Goal: Information Seeking & Learning: Learn about a topic

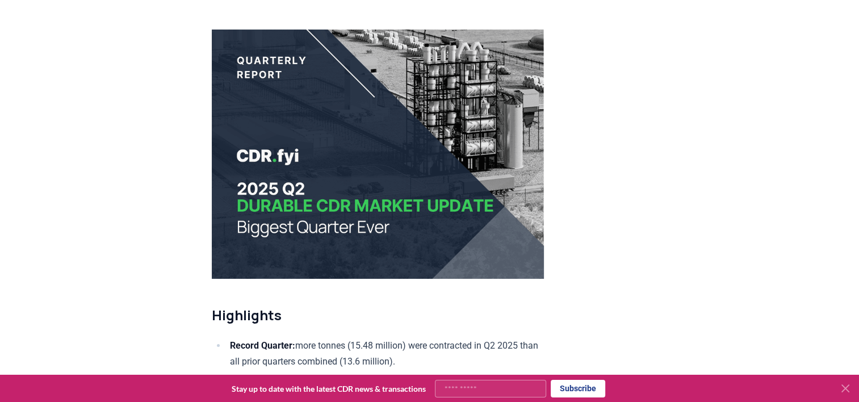
scroll to position [170, 0]
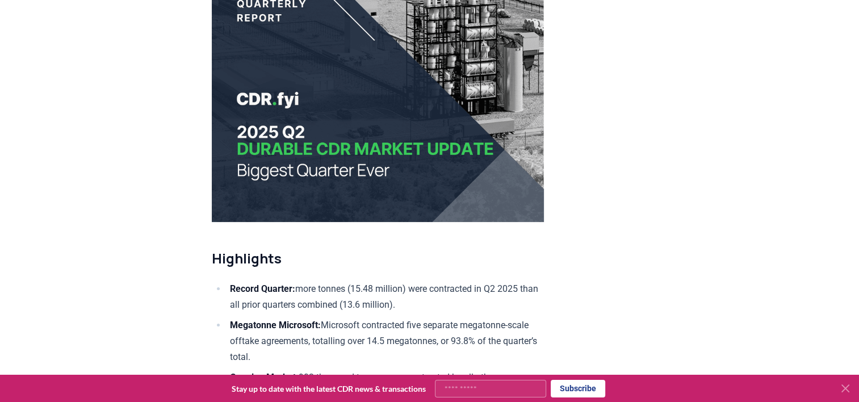
click at [846, 385] on icon at bounding box center [846, 389] width 14 height 14
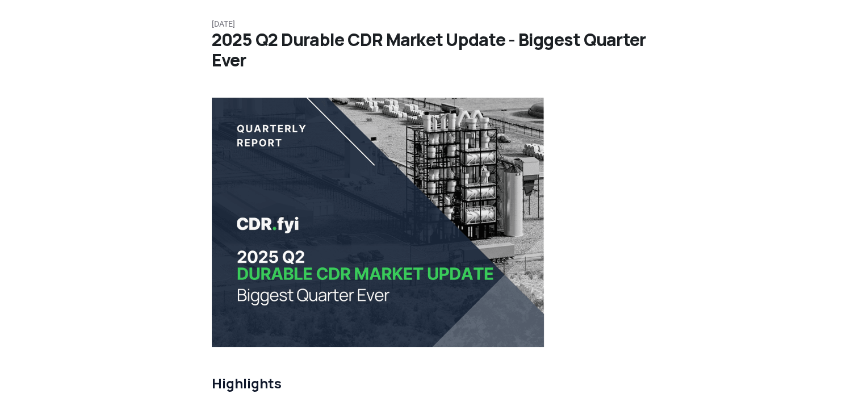
scroll to position [0, 0]
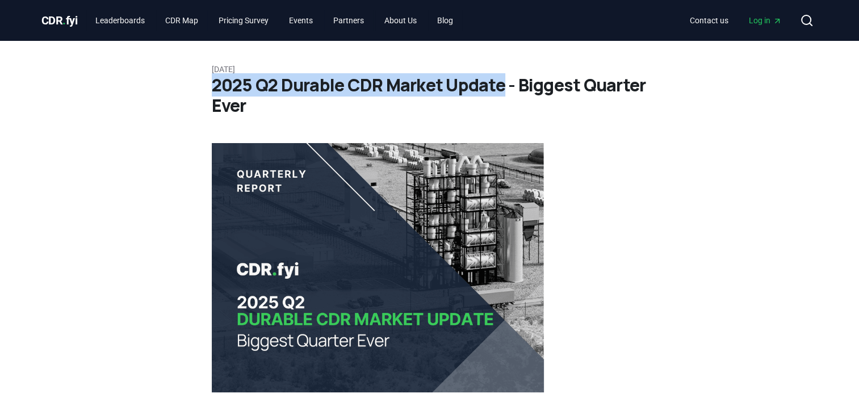
drag, startPoint x: 208, startPoint y: 78, endPoint x: 502, endPoint y: 87, distance: 293.8
copy h1 "2025 Q2 Durable CDR Market Update"
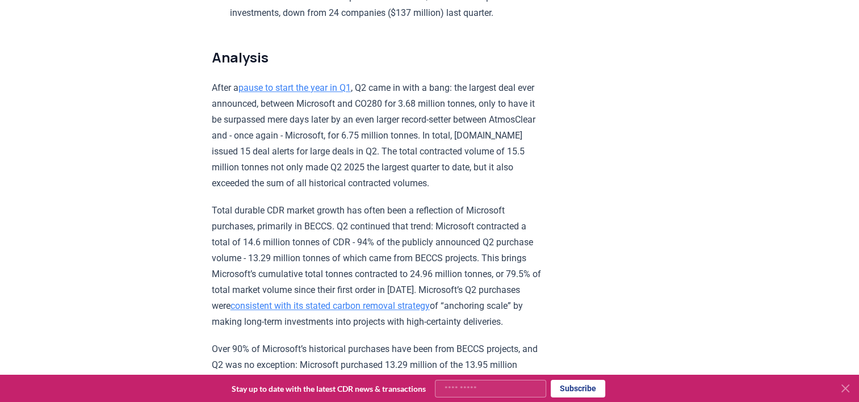
scroll to position [795, 0]
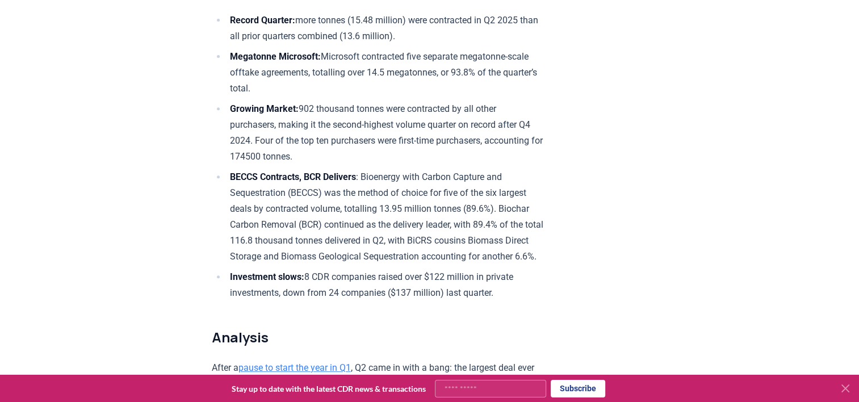
scroll to position [496, 0]
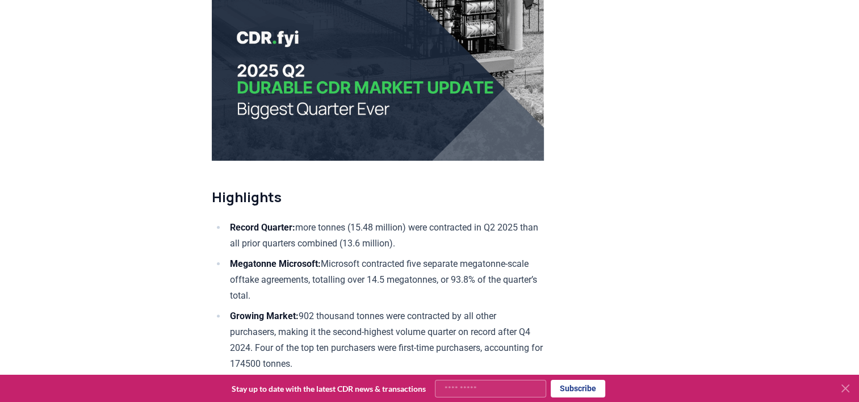
scroll to position [0, 0]
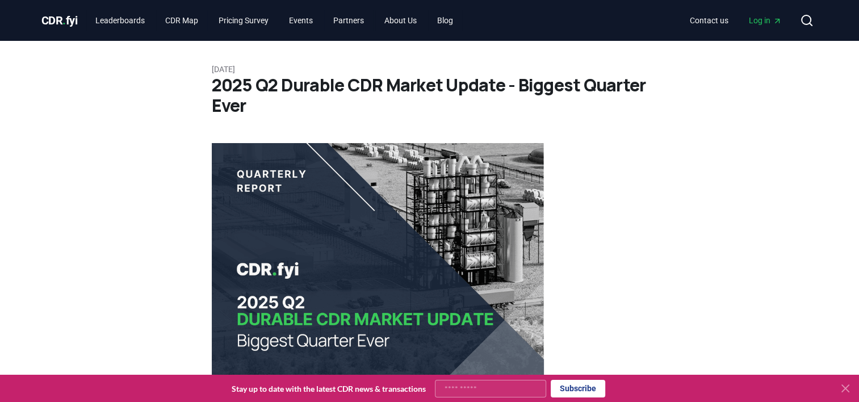
click at [773, 23] on icon "Main" at bounding box center [777, 20] width 9 height 9
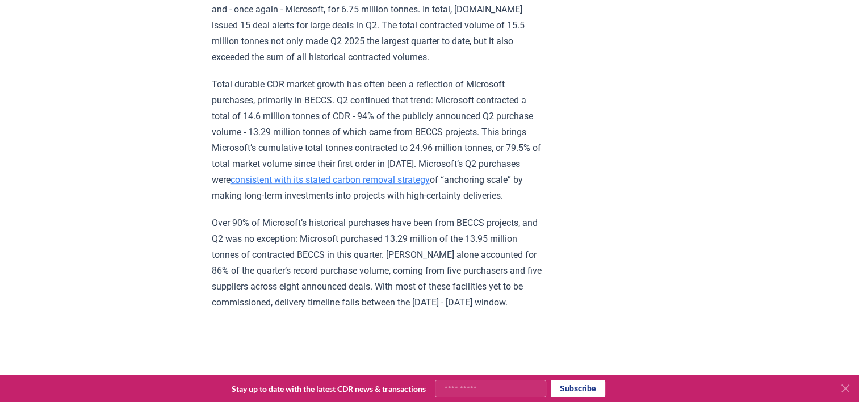
scroll to position [852, 0]
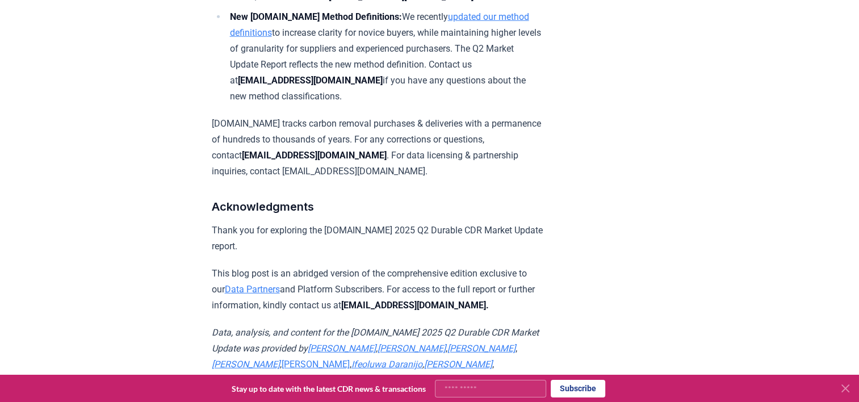
scroll to position [7175, 0]
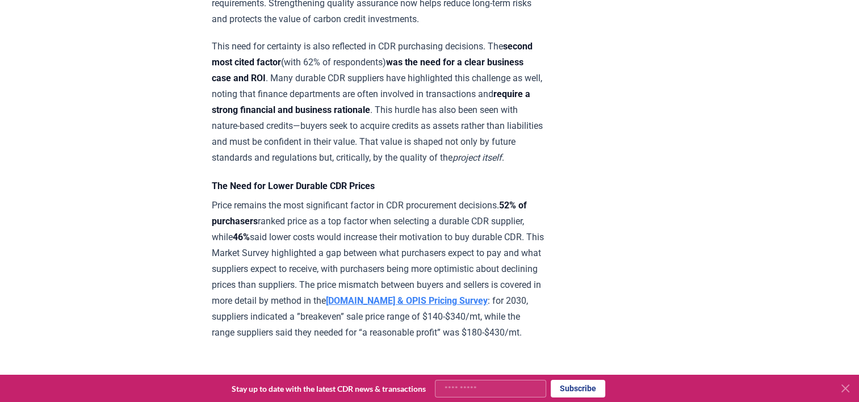
scroll to position [3920, 0]
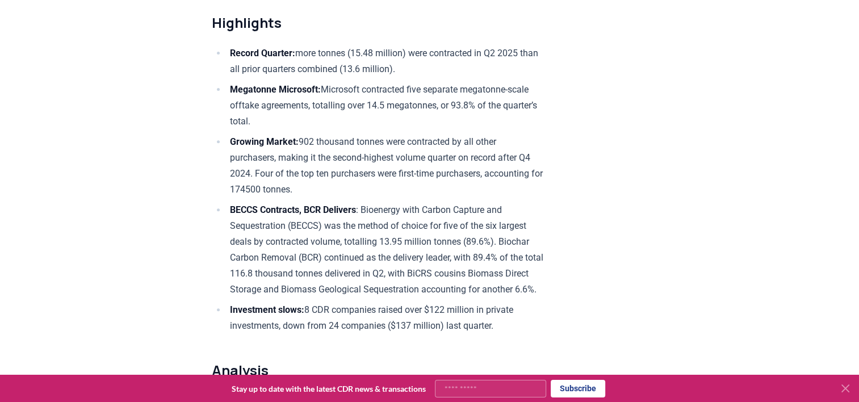
scroll to position [409, 0]
